Goal: Download file/media

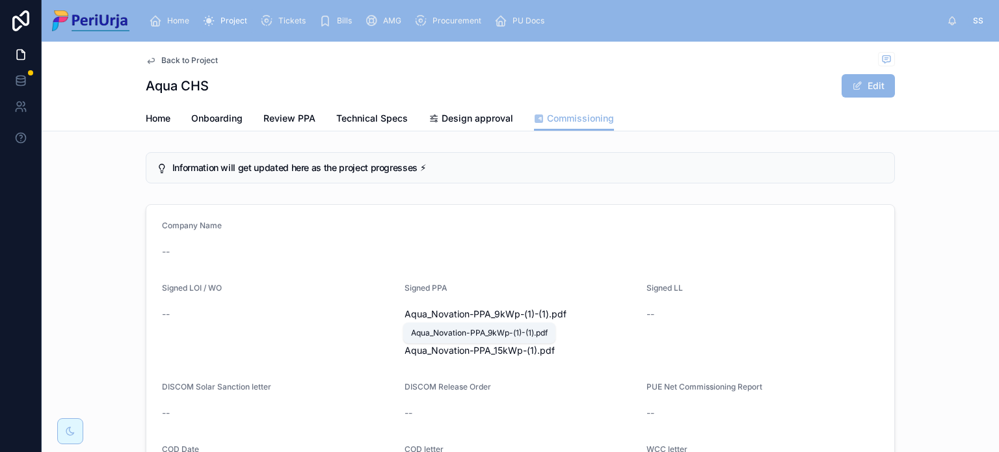
click at [510, 314] on span "Aqua_Novation-PPA_9kWp-(1)-(1)" at bounding box center [477, 314] width 144 height 13
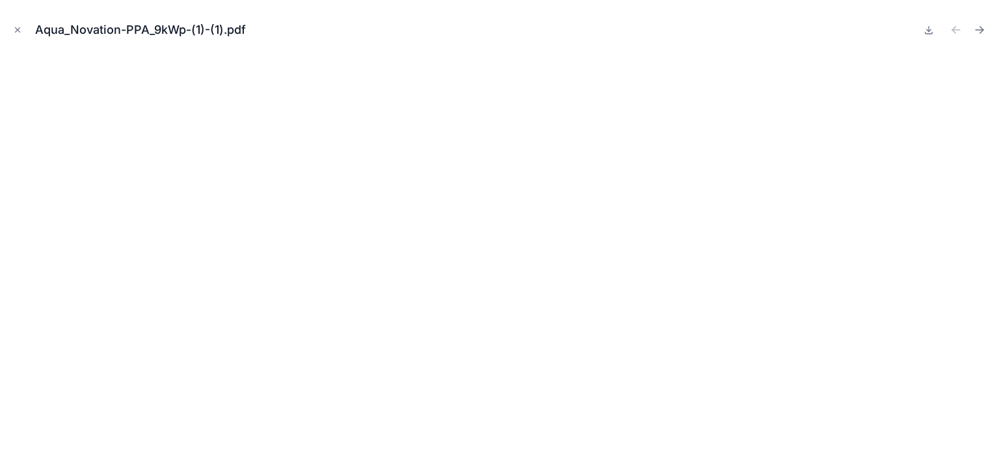
click at [19, 29] on icon "Close modal" at bounding box center [17, 29] width 9 height 9
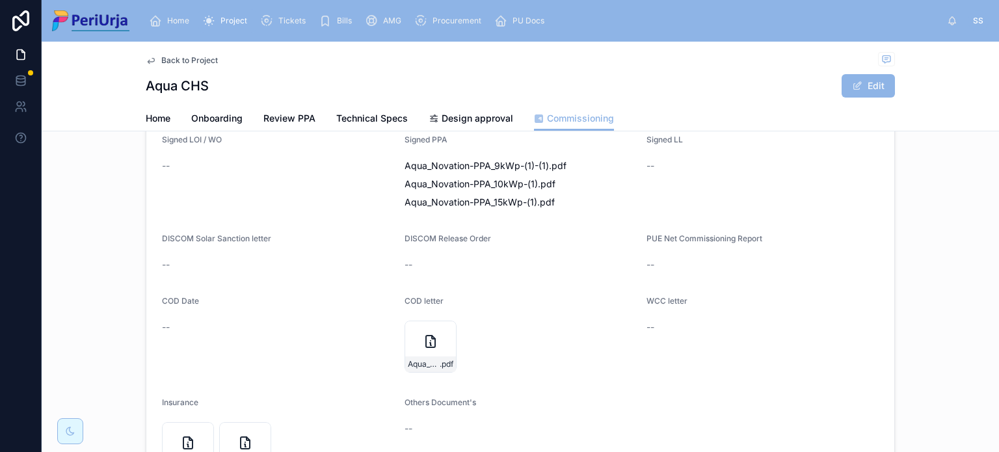
scroll to position [260, 0]
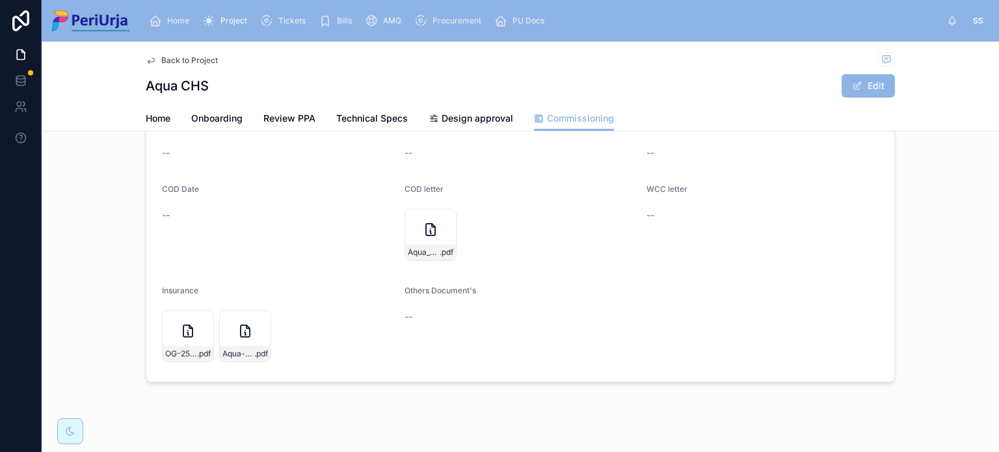
click at [439, 230] on div "Aqua_COD .pdf" at bounding box center [431, 235] width 52 height 52
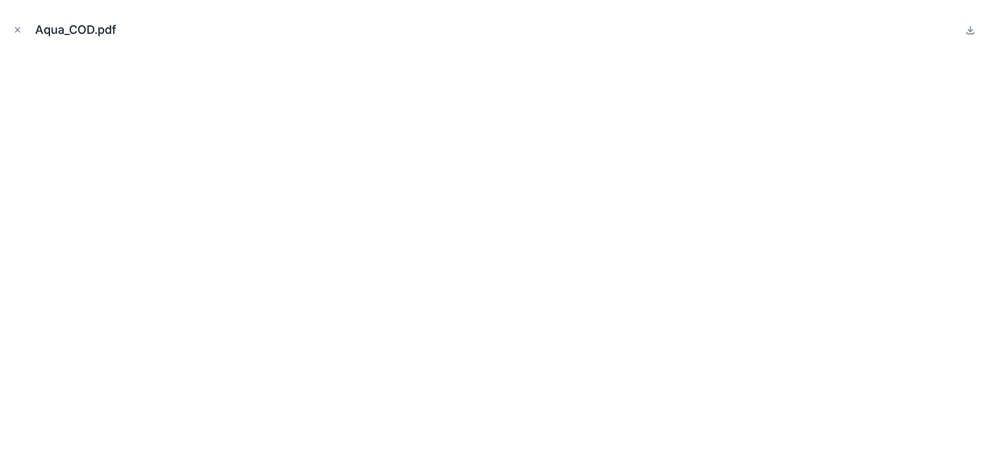
click at [18, 31] on icon "Close modal" at bounding box center [18, 30] width 5 height 5
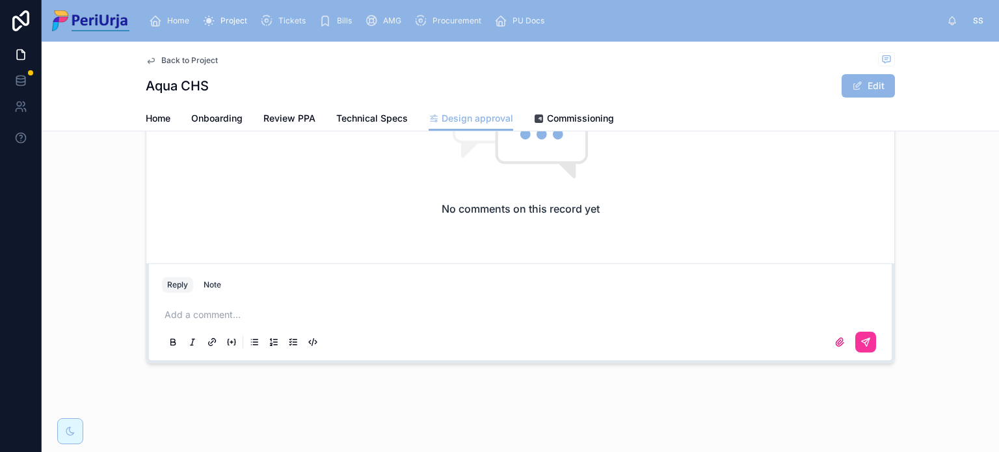
scroll to position [163, 0]
